Goal: Task Accomplishment & Management: Use online tool/utility

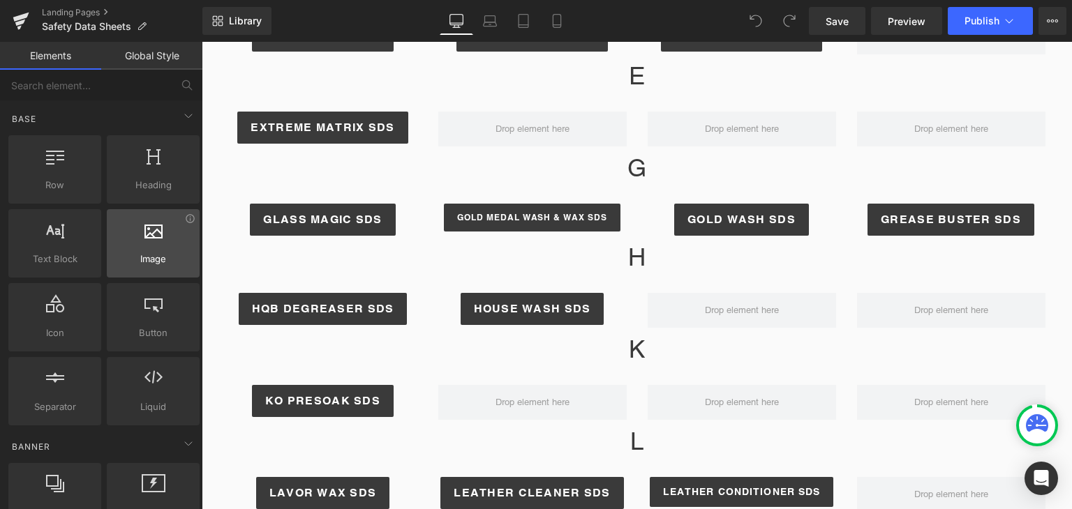
scroll to position [140, 0]
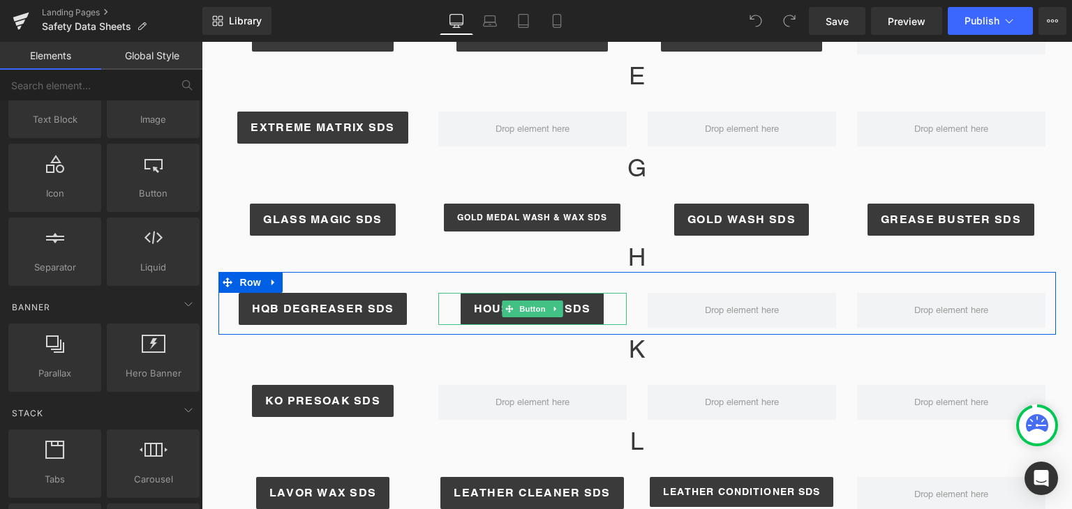
click at [551, 305] on icon at bounding box center [555, 309] width 8 height 8
click at [544, 308] on icon at bounding box center [548, 309] width 8 height 8
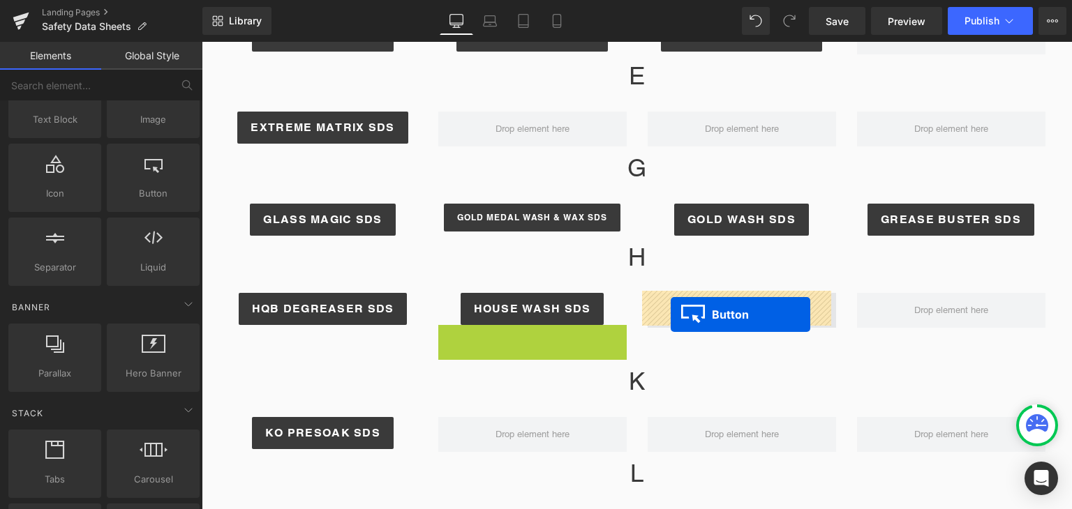
drag, startPoint x: 502, startPoint y: 341, endPoint x: 672, endPoint y: 313, distance: 173.2
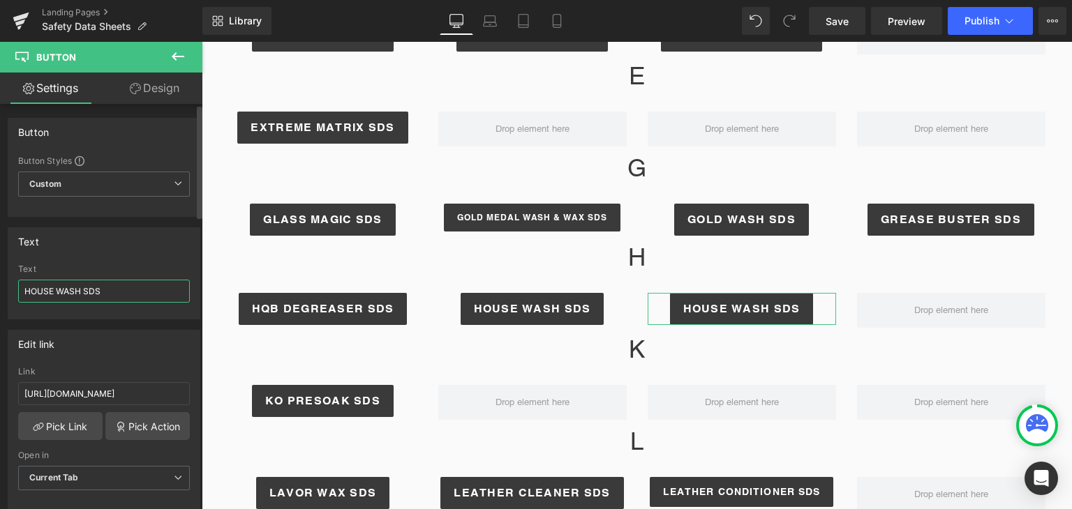
drag, startPoint x: 82, startPoint y: 290, endPoint x: 26, endPoint y: 292, distance: 55.8
click at [26, 292] on input "HOUSE WASH SDS" at bounding box center [104, 291] width 172 height 23
type input "HYDRO CERAMIC SDS"
click at [97, 396] on input "[URL][DOMAIN_NAME]" at bounding box center [104, 393] width 172 height 23
click at [96, 396] on input "[URL][DOMAIN_NAME]" at bounding box center [104, 393] width 172 height 23
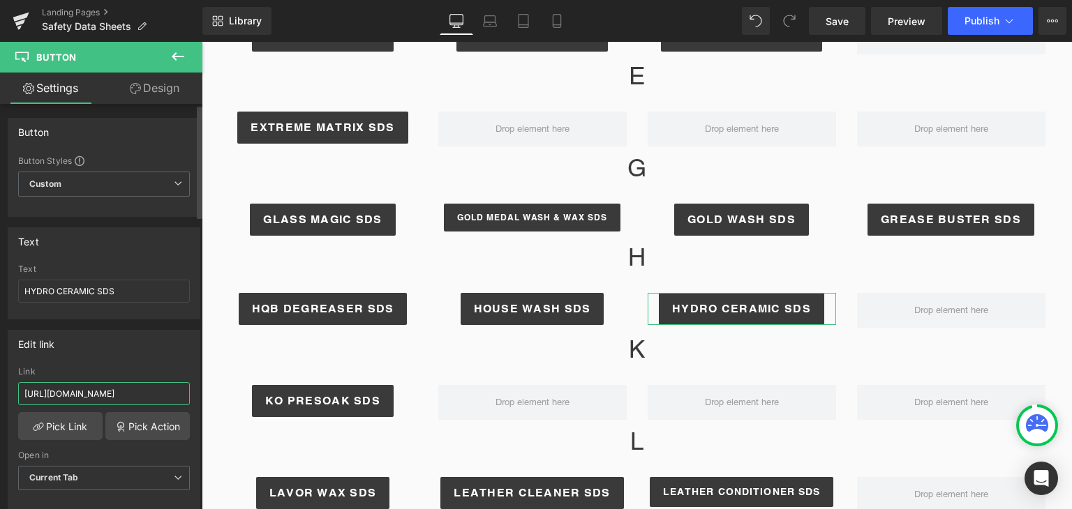
click at [96, 396] on input "[URL][DOMAIN_NAME]" at bounding box center [104, 393] width 172 height 23
paste input "5GFI3_SLIPSTREAM_HYDRO_CERAMIC-[DATE]_21.pdf?v=1758146524"
type input "[URL][DOMAIN_NAME][DATE]"
click at [991, 29] on button "Publish" at bounding box center [989, 21] width 85 height 28
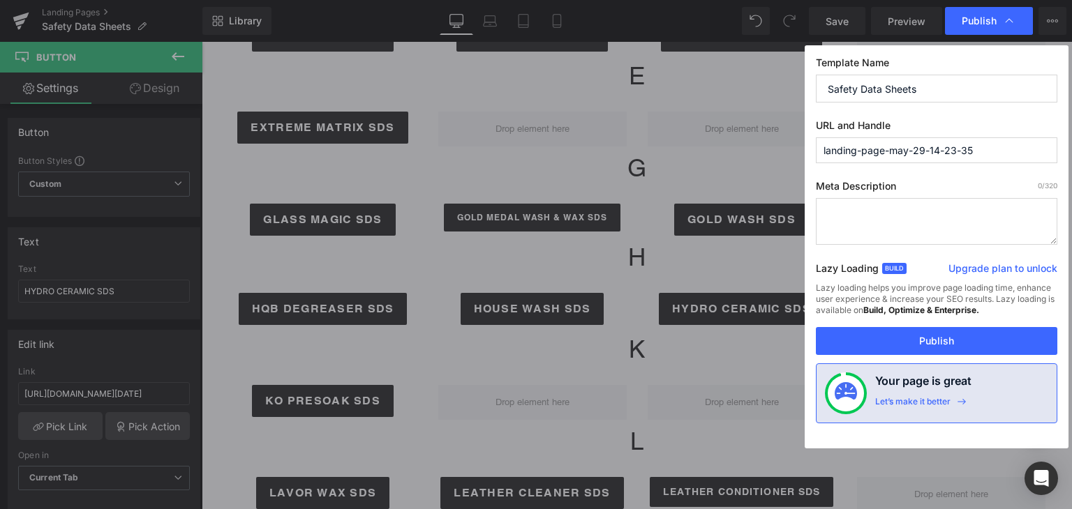
scroll to position [0, 0]
click at [942, 348] on button "Publish" at bounding box center [935, 341] width 241 height 28
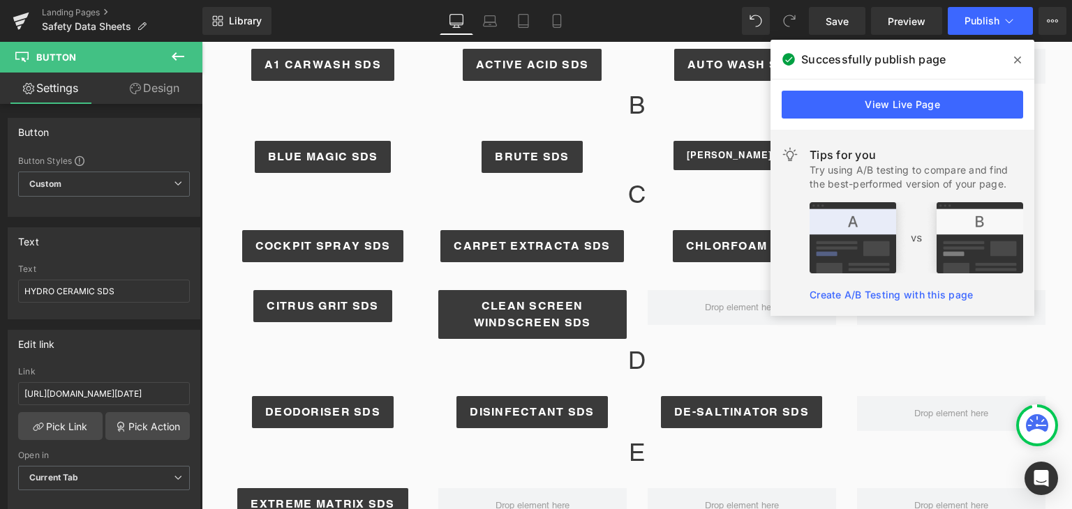
scroll to position [349, 0]
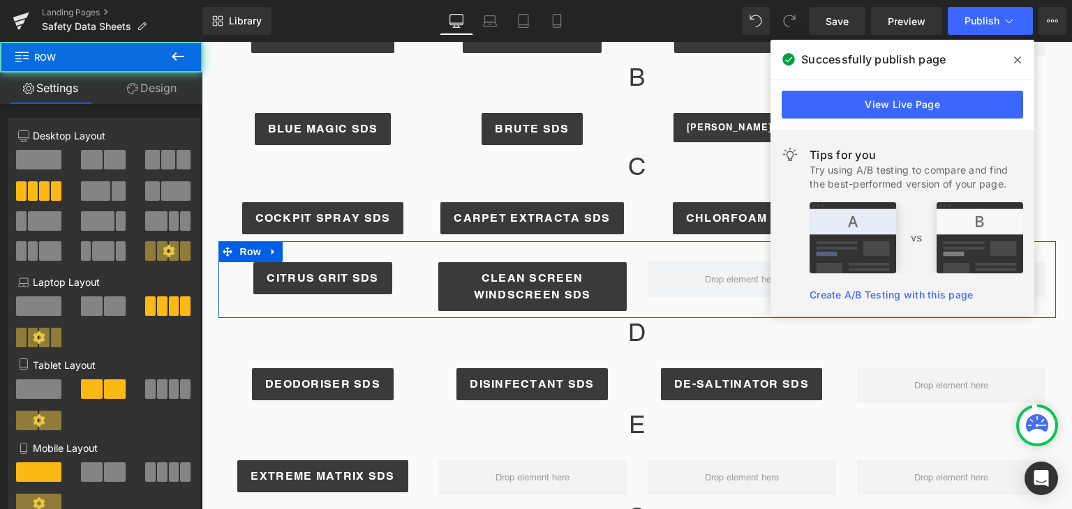
click at [668, 297] on div "CITRUS GRIT SDS Button CLEAN SCREEN WINDSCREEN SDS Button Row" at bounding box center [636, 279] width 837 height 77
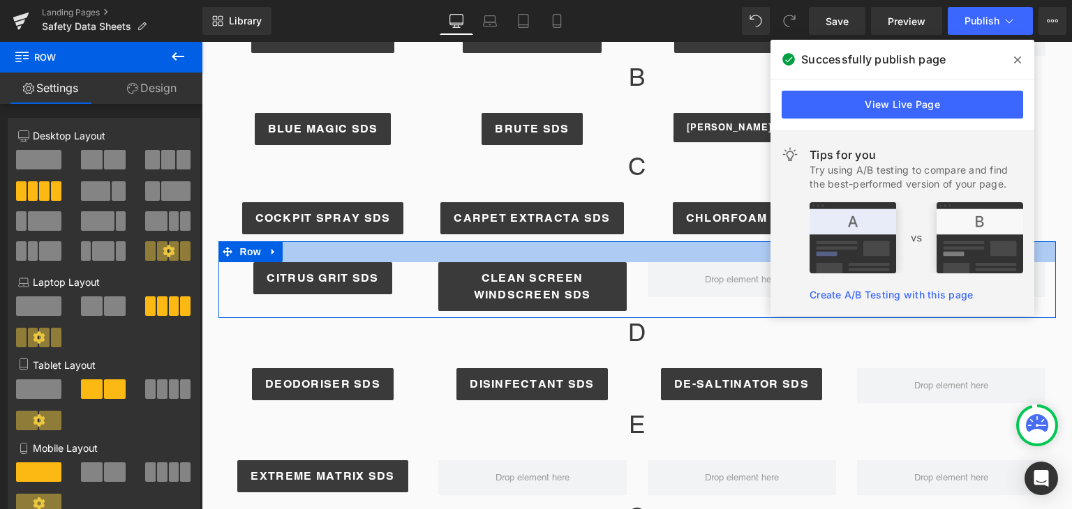
click at [656, 250] on div at bounding box center [636, 251] width 837 height 21
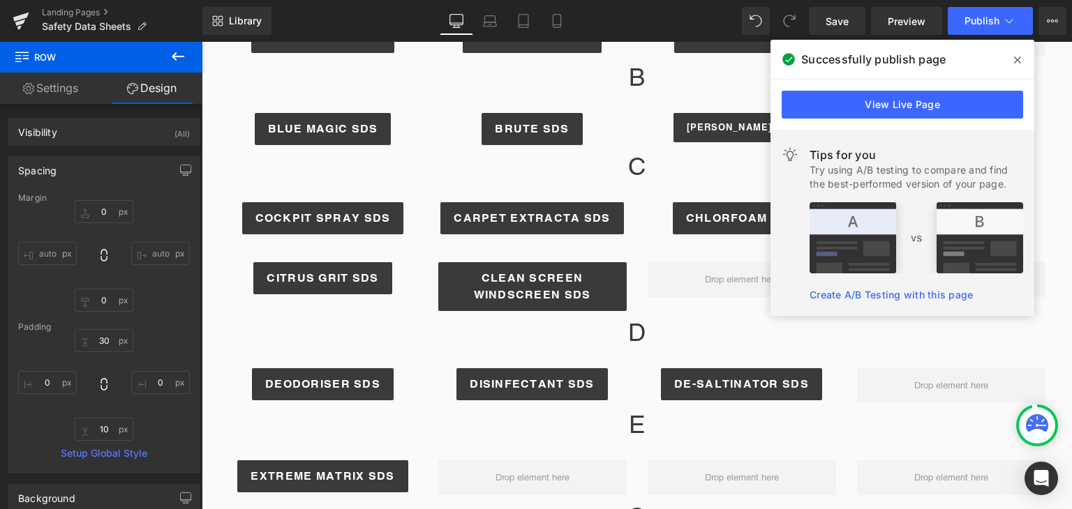
click at [1017, 58] on icon at bounding box center [1017, 59] width 7 height 11
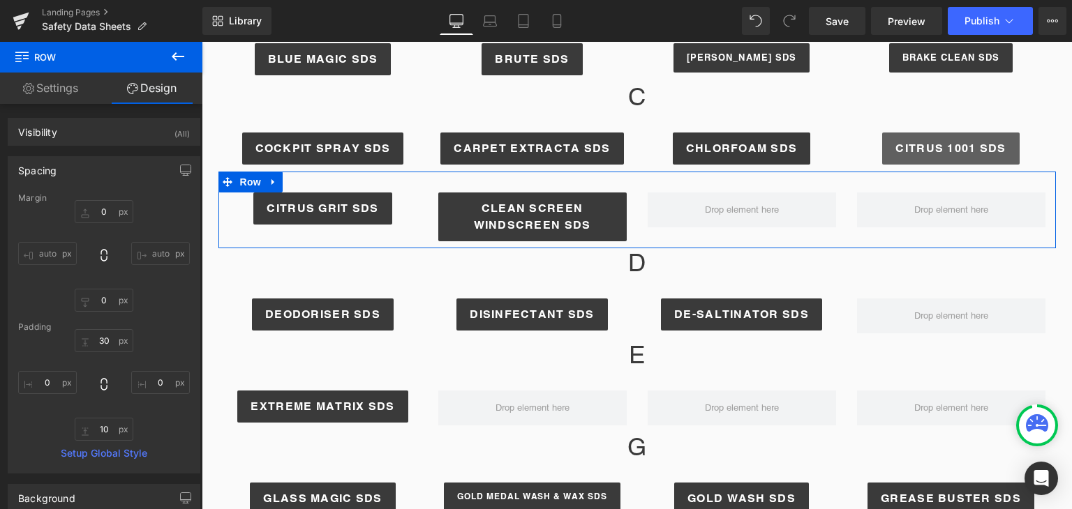
scroll to position [488, 0]
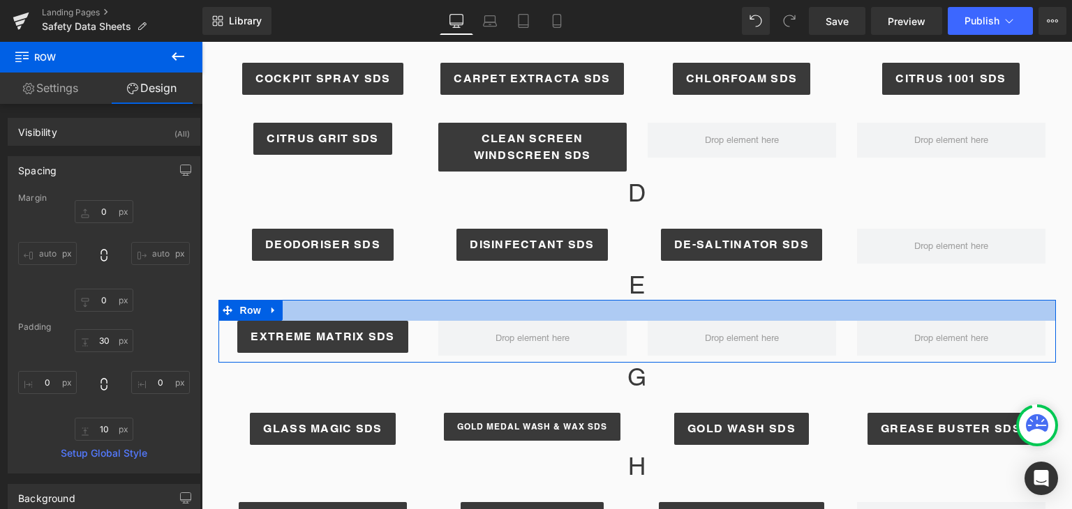
click at [761, 315] on div at bounding box center [636, 310] width 837 height 21
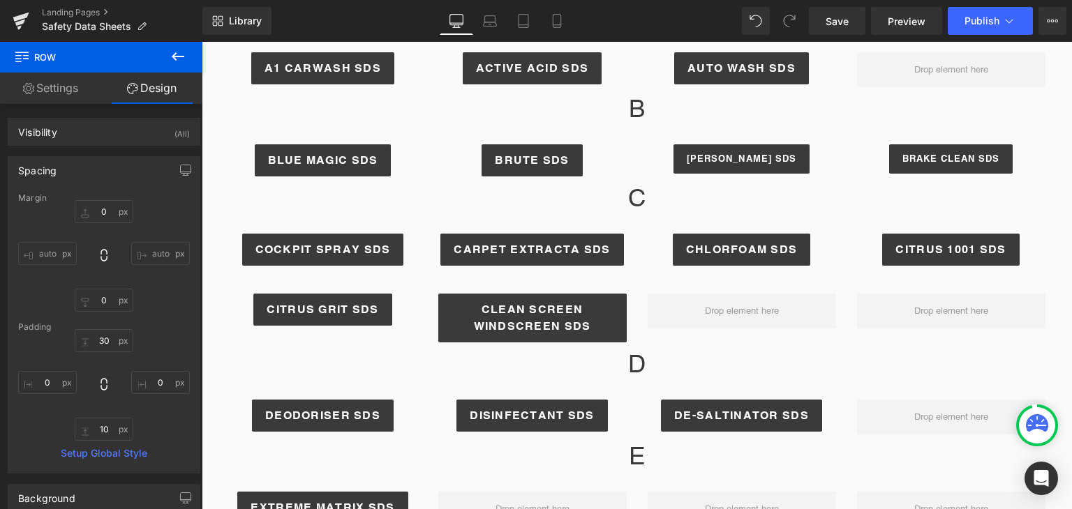
scroll to position [279, 0]
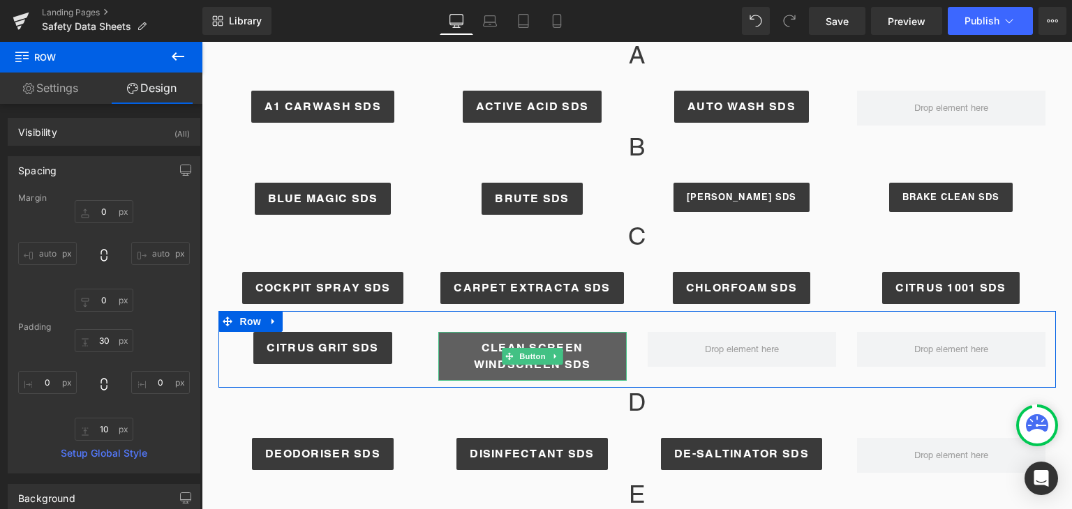
click at [492, 341] on span "CLEAN SCREEN WINDSCREEN SDS" at bounding box center [532, 356] width 162 height 33
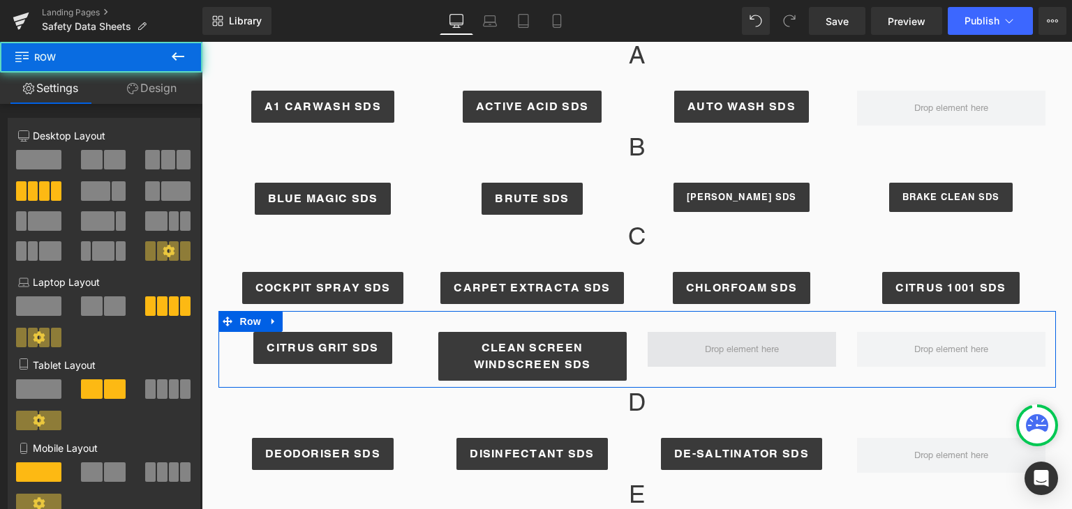
click at [662, 332] on span at bounding box center [741, 349] width 188 height 35
